Goal: Task Accomplishment & Management: Complete application form

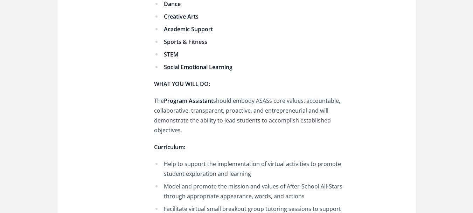
scroll to position [500, 0]
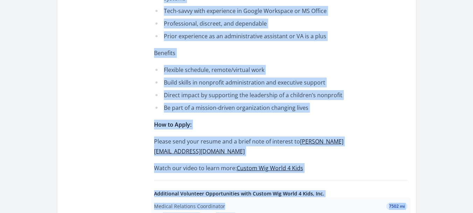
scroll to position [525, 0]
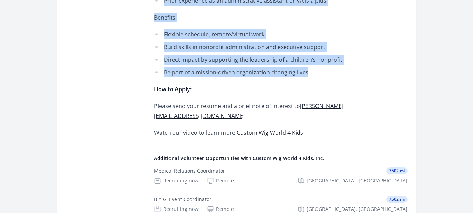
drag, startPoint x: 154, startPoint y: 43, endPoint x: 369, endPoint y: 66, distance: 215.8
copy div "Title: Virtual Assistant to Founder & Executive Director Organization: Custom W…"
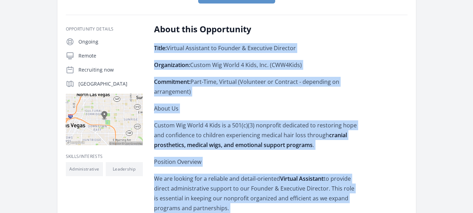
scroll to position [130, 0]
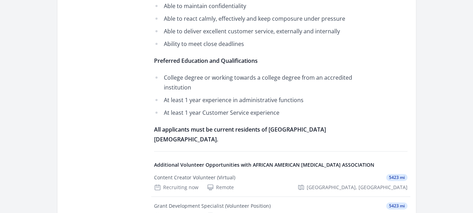
scroll to position [619, 0]
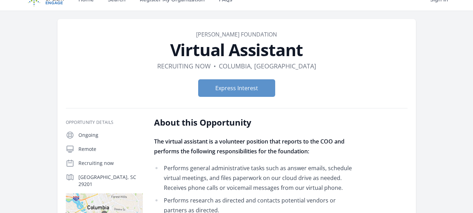
scroll to position [11, 0]
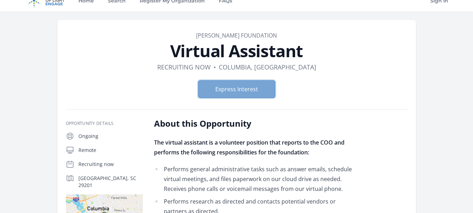
click at [250, 91] on button "Express Interest" at bounding box center [236, 89] width 77 height 18
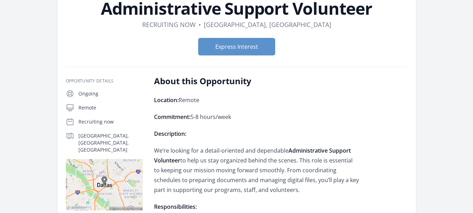
scroll to position [19, 0]
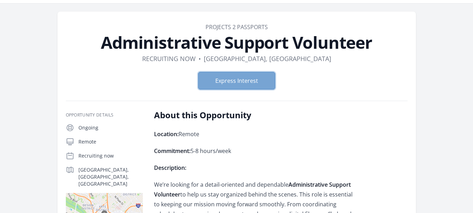
click at [262, 78] on button "Express Interest" at bounding box center [236, 81] width 77 height 18
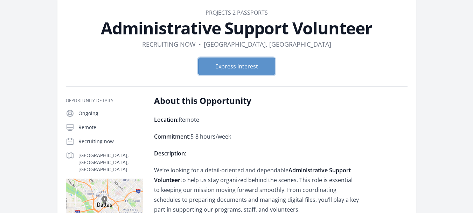
scroll to position [31, 0]
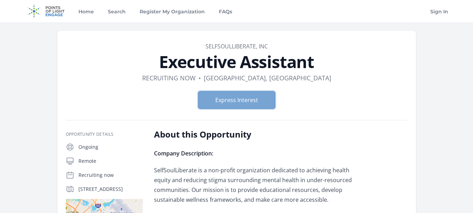
click at [219, 100] on button "Express Interest" at bounding box center [236, 100] width 77 height 18
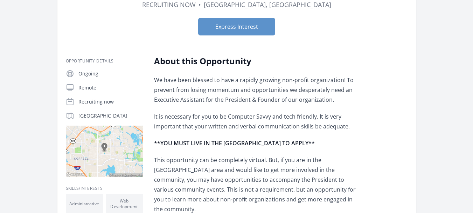
scroll to position [47, 0]
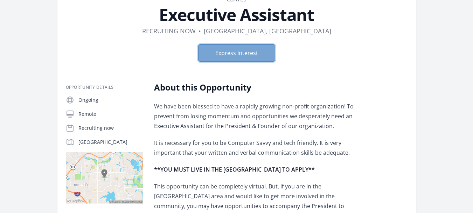
click at [216, 51] on button "Express Interest" at bounding box center [236, 53] width 77 height 18
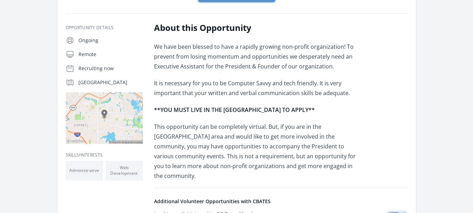
scroll to position [0, 0]
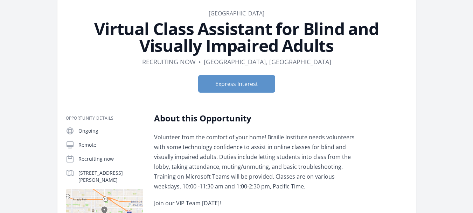
scroll to position [34, 0]
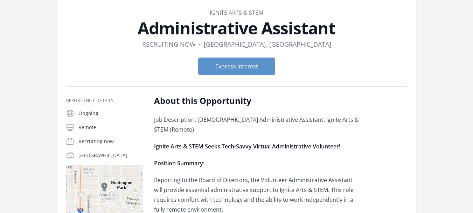
scroll to position [7, 0]
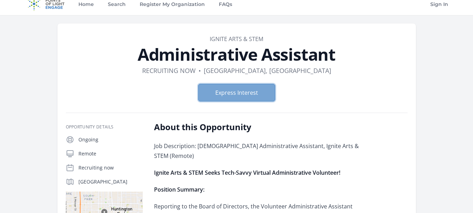
click at [231, 91] on button "Express Interest" at bounding box center [236, 93] width 77 height 18
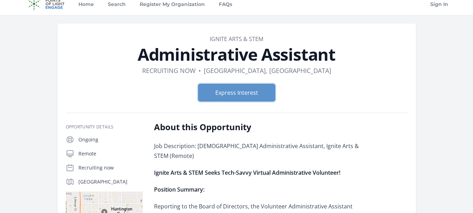
scroll to position [7, 0]
click at [247, 101] on div "Express Interest" at bounding box center [237, 92] width 342 height 29
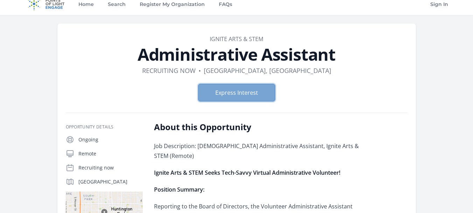
click at [243, 87] on button "Express Interest" at bounding box center [236, 93] width 77 height 18
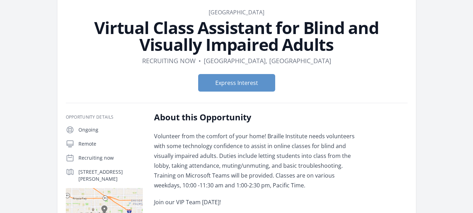
scroll to position [34, 0]
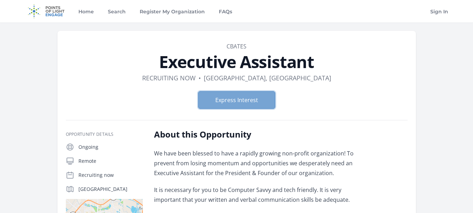
click at [232, 100] on button "Express Interest" at bounding box center [236, 100] width 77 height 18
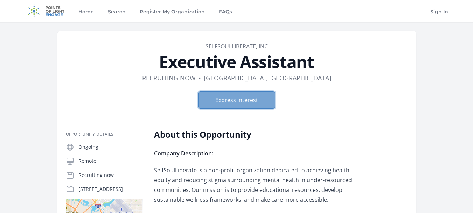
click at [242, 99] on button "Express Interest" at bounding box center [236, 100] width 77 height 18
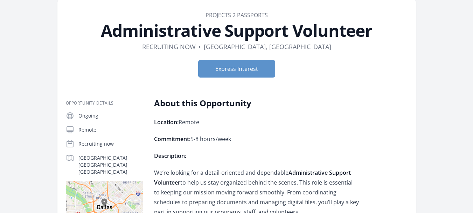
scroll to position [31, 0]
click at [221, 81] on div "Express Interest" at bounding box center [237, 68] width 342 height 29
click at [221, 69] on button "Express Interest" at bounding box center [236, 69] width 77 height 18
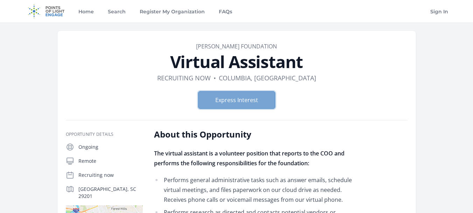
click at [209, 95] on button "Express Interest" at bounding box center [236, 100] width 77 height 18
click at [238, 103] on button "Express Interest" at bounding box center [236, 100] width 77 height 18
